Goal: Check status: Check status

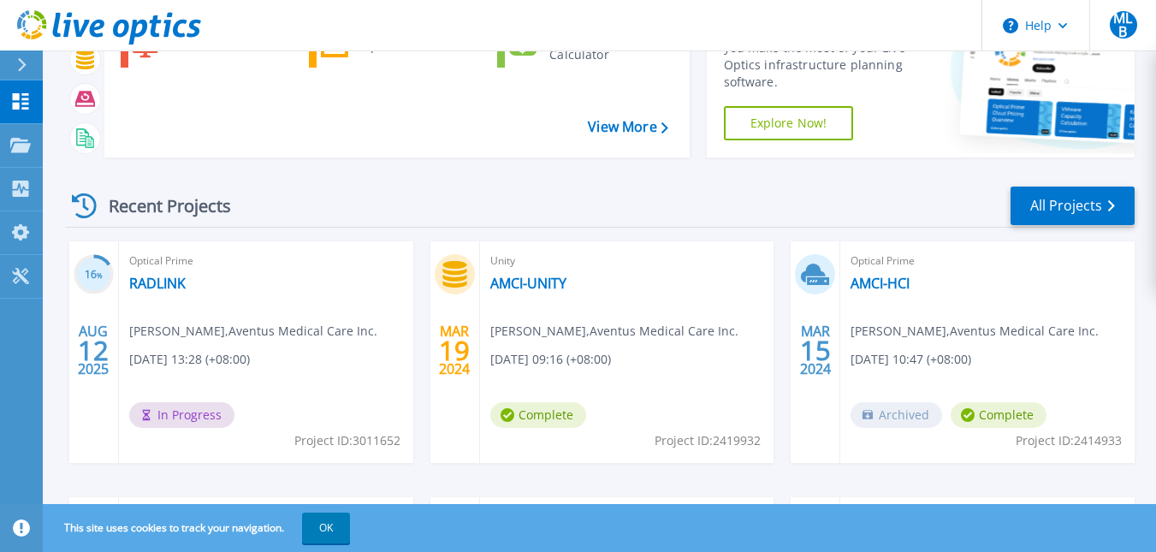
scroll to position [171, 0]
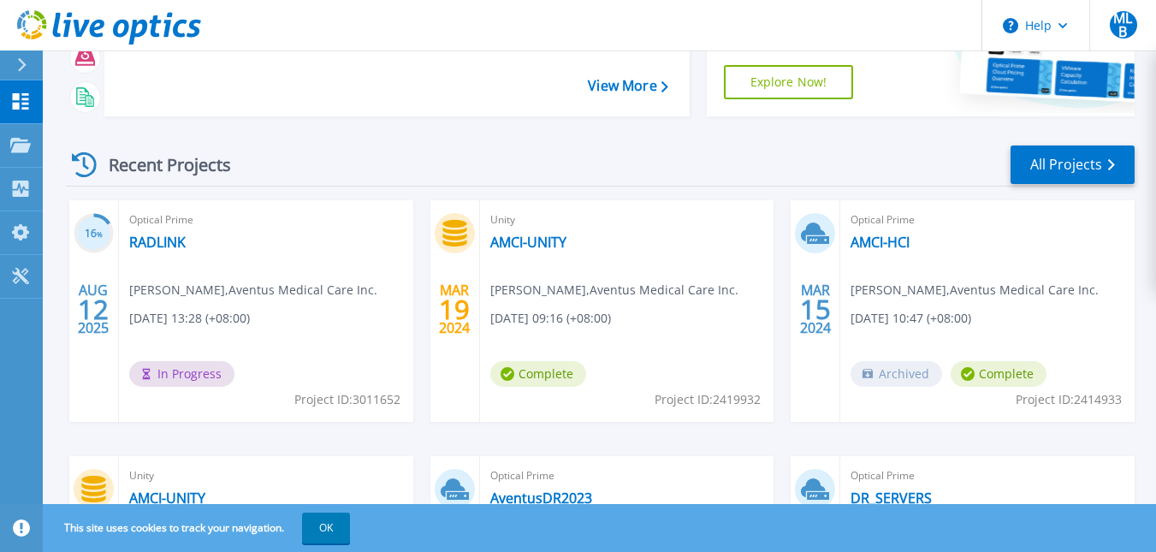
click at [143, 231] on div "Optical Prime RADLINK [PERSON_NAME] , Aventus Medical Care Inc. [DATE] 13:28 (+…" at bounding box center [266, 311] width 294 height 222
click at [139, 240] on link "RADLINK" at bounding box center [157, 242] width 56 height 17
